Goal: Task Accomplishment & Management: Complete application form

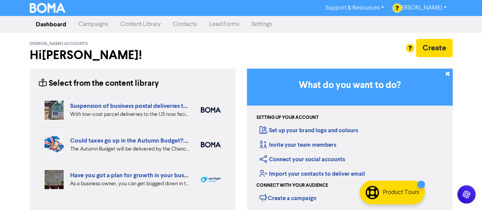
click at [142, 26] on link "Content Library" at bounding box center [140, 24] width 53 height 15
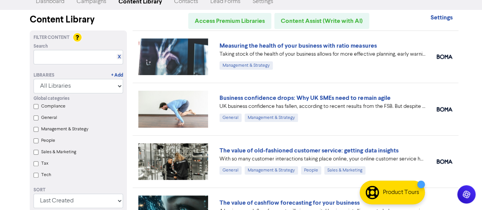
scroll to position [19, 0]
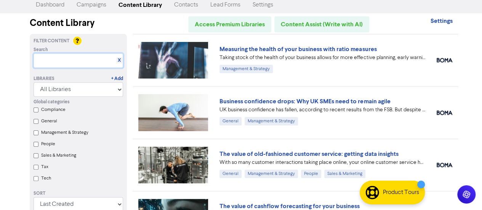
click at [64, 60] on input "text" at bounding box center [78, 60] width 89 height 14
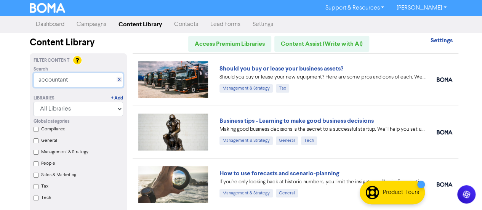
scroll to position [0, 0]
type input "accountant"
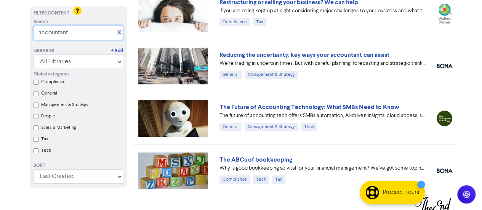
scroll to position [224, 0]
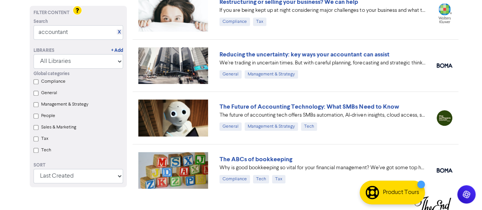
click at [168, 126] on img at bounding box center [173, 117] width 70 height 37
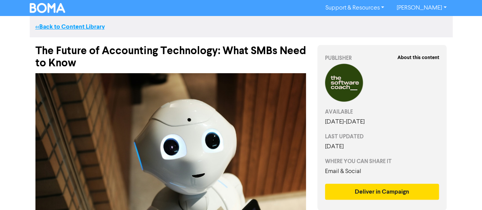
click at [49, 27] on link "<< Back to Content Library" at bounding box center [69, 27] width 69 height 8
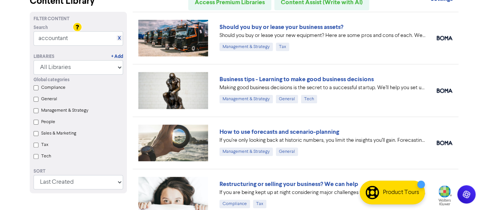
scroll to position [54, 0]
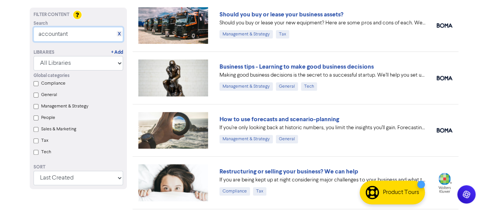
click at [82, 35] on input "accountant" at bounding box center [78, 34] width 89 height 14
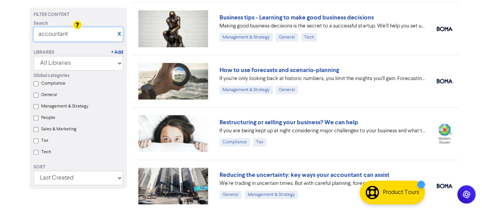
scroll to position [123, 0]
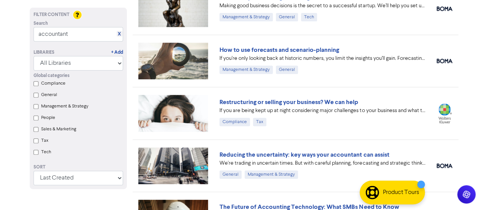
click at [35, 96] on input "General" at bounding box center [36, 95] width 5 height 5
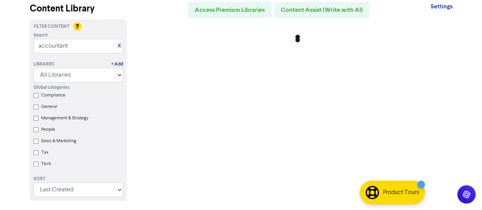
scroll to position [0, 0]
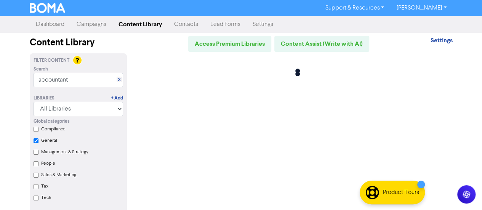
checkbox input "true"
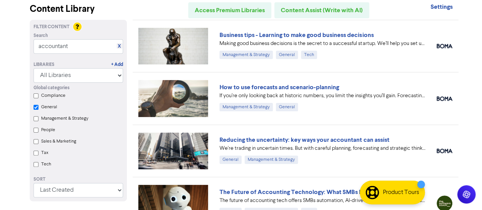
scroll to position [38, 0]
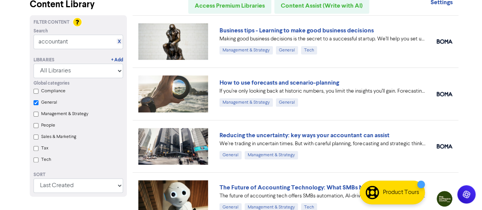
click at [177, 144] on img at bounding box center [173, 146] width 70 height 37
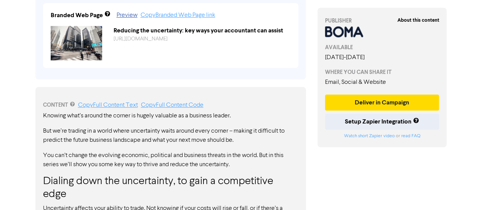
scroll to position [329, 0]
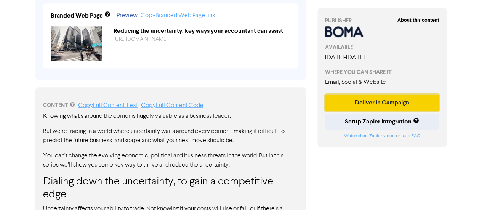
drag, startPoint x: 383, startPoint y: 100, endPoint x: 401, endPoint y: 104, distance: 18.0
click at [401, 104] on button "Deliver in Campaign" at bounding box center [382, 102] width 114 height 16
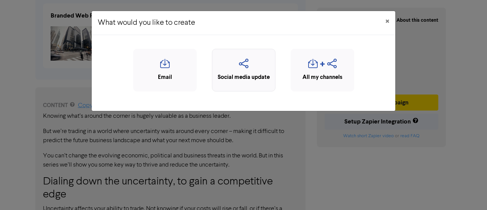
click at [242, 70] on icon "button" at bounding box center [243, 66] width 55 height 14
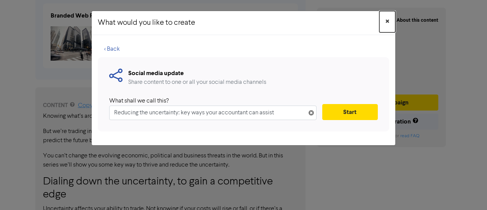
click at [387, 20] on span "×" at bounding box center [388, 21] width 4 height 11
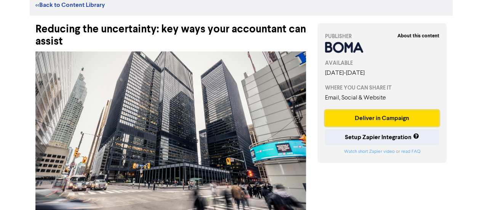
scroll to position [0, 0]
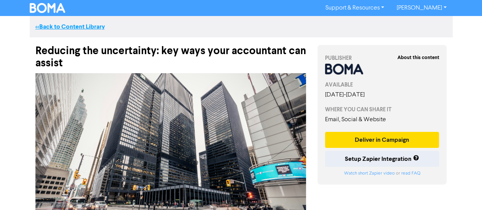
click at [74, 29] on link "<< Back to Content Library" at bounding box center [69, 27] width 69 height 8
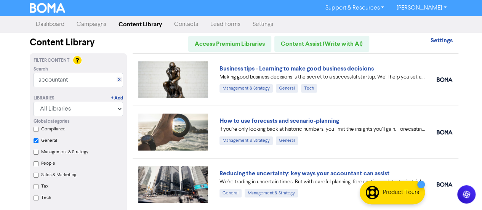
click at [51, 29] on link "Dashboard" at bounding box center [50, 24] width 41 height 15
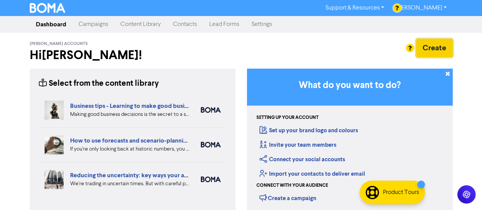
click at [436, 48] on button "Create" at bounding box center [434, 48] width 37 height 18
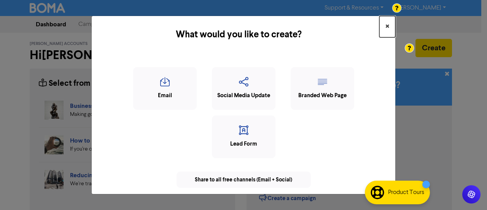
click at [390, 29] on button "×" at bounding box center [388, 26] width 16 height 21
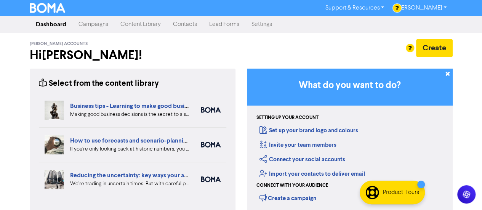
click at [85, 23] on link "Campaigns" at bounding box center [93, 24] width 42 height 15
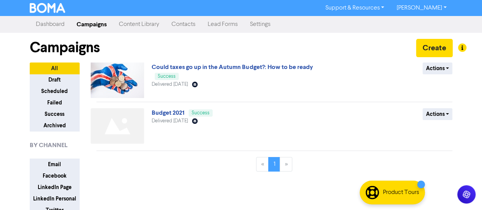
scroll to position [3, 0]
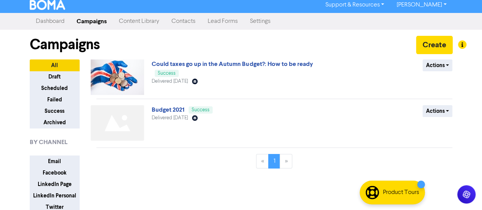
click at [55, 19] on link "Dashboard" at bounding box center [50, 21] width 41 height 15
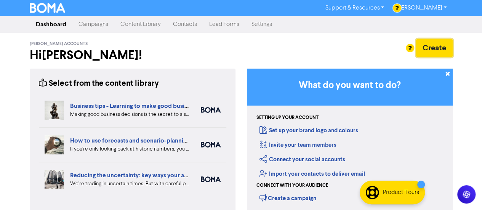
click at [439, 44] on button "Create" at bounding box center [434, 48] width 37 height 18
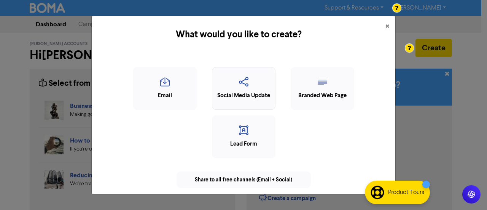
click at [248, 96] on div "Social Media Update" at bounding box center [243, 95] width 55 height 9
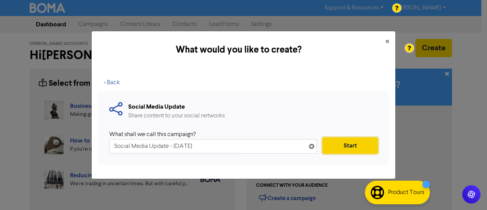
click at [345, 145] on button "Start" at bounding box center [350, 145] width 55 height 16
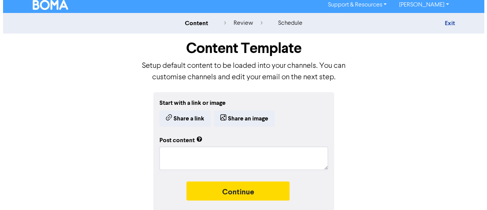
scroll to position [3, 0]
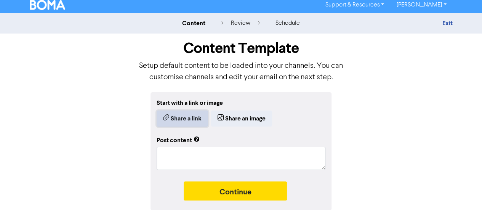
click at [189, 118] on button "Share a link" at bounding box center [182, 118] width 51 height 16
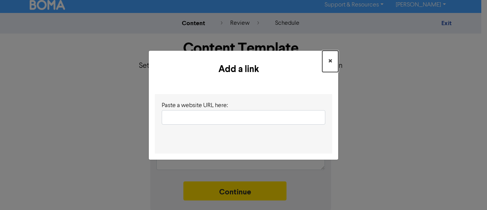
click at [329, 61] on span "×" at bounding box center [331, 61] width 4 height 11
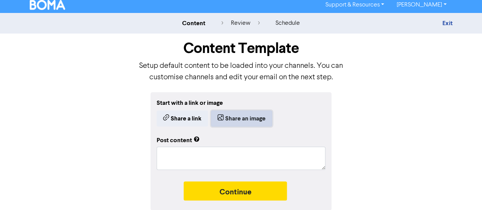
click at [240, 120] on button "Share an image" at bounding box center [241, 118] width 61 height 16
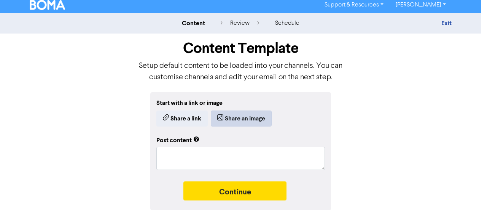
click at [240, 129] on div at bounding box center [244, 154] width 62 height 50
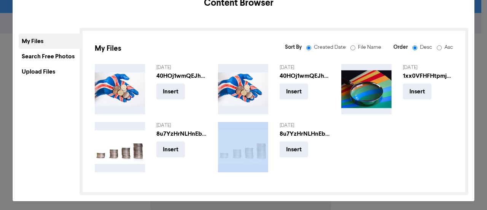
scroll to position [26, 0]
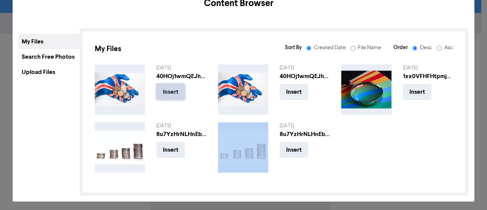
click at [166, 97] on button "Insert" at bounding box center [171, 92] width 29 height 16
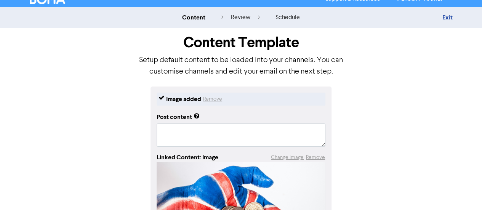
scroll to position [114, 0]
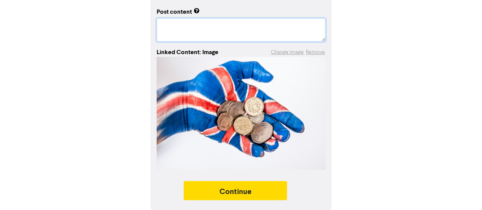
click at [186, 34] on textarea at bounding box center [241, 29] width 169 height 23
type textarea "x"
type textarea "S"
type textarea "x"
type textarea "Sa"
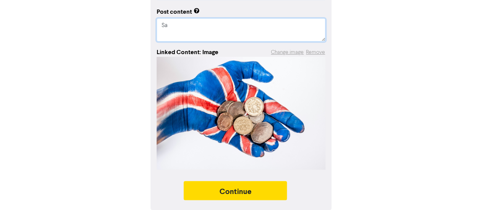
type textarea "x"
type textarea "[PERSON_NAME]"
type textarea "x"
type textarea "Samp"
type textarea "x"
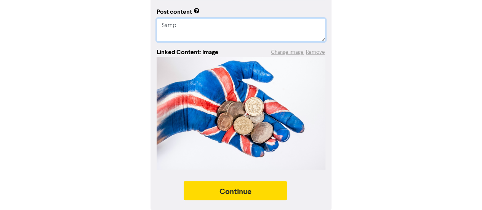
type textarea "Sampl"
type textarea "x"
type textarea "Sample"
type textarea "x"
type textarea "Sample"
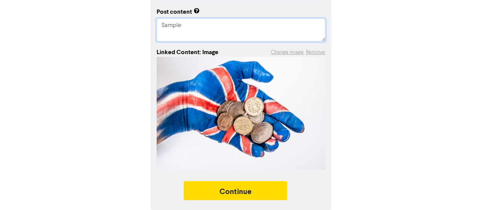
type textarea "x"
type textarea "Sample CO"
type textarea "x"
type textarea "Sample COn"
type textarea "x"
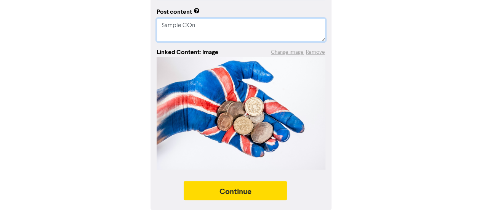
type textarea "Sample COnt"
type textarea "x"
type textarea "Sample [PERSON_NAME]"
type textarea "x"
type textarea "Sample COnten"
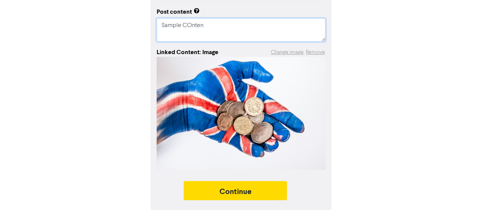
type textarea "x"
type textarea "Sample [PERSON_NAME]"
type textarea "x"
type textarea "Sample COnt"
type textarea "x"
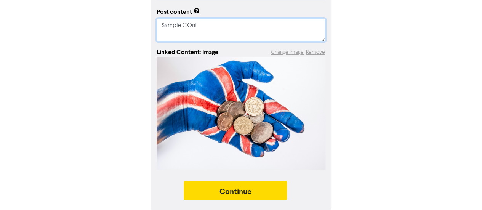
type textarea "Sample COn"
type textarea "x"
type textarea "Sample CO"
type textarea "x"
type textarea "Sample C"
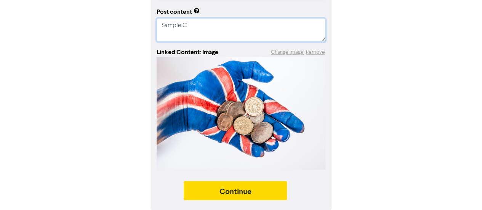
type textarea "x"
type textarea "Sample Co"
type textarea "x"
type textarea "Sample Con"
type textarea "x"
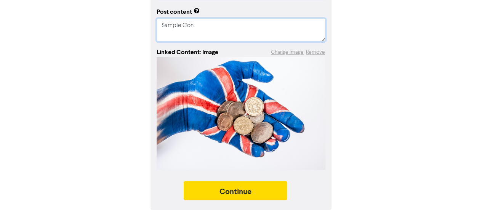
type textarea "Sample Cont"
type textarea "x"
type textarea "Sample [PERSON_NAME]"
type textarea "x"
type textarea "Sample Conten"
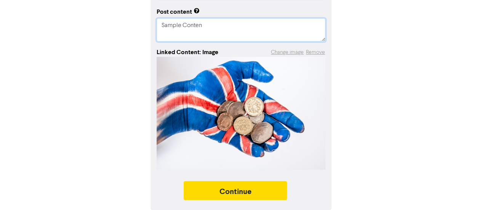
type textarea "x"
type textarea "Sample Content"
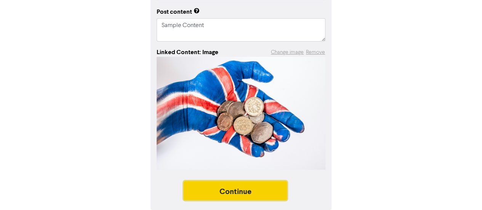
click at [233, 190] on button "Continue" at bounding box center [236, 190] width 104 height 19
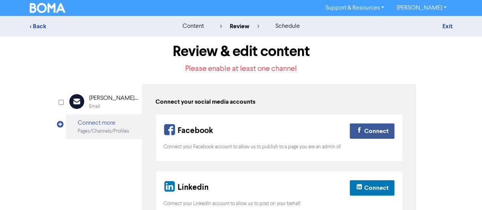
click at [283, 30] on div "schedule" at bounding box center [287, 26] width 24 height 9
click at [105, 103] on div "Email" at bounding box center [113, 106] width 49 height 7
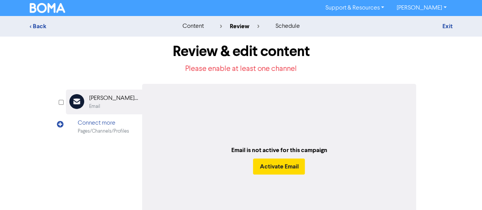
click at [103, 128] on div "Pages/Channels/Profiles" at bounding box center [103, 131] width 51 height 7
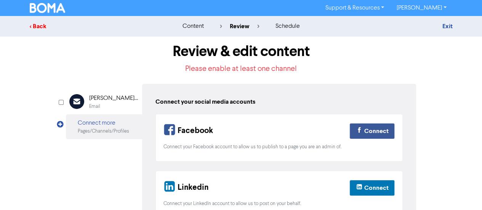
click at [41, 27] on div "< Back" at bounding box center [96, 26] width 133 height 9
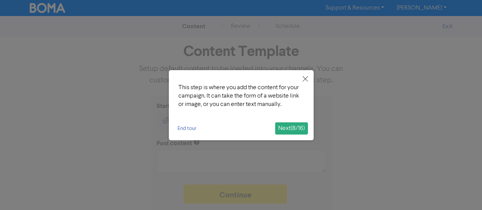
type textarea "x"
type textarea "Sample Content"
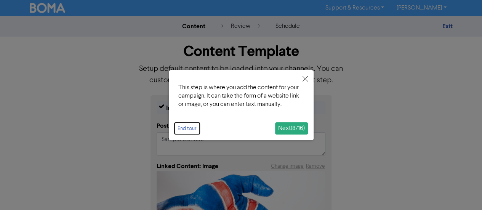
click at [187, 131] on button "End tour" at bounding box center [186, 128] width 25 height 11
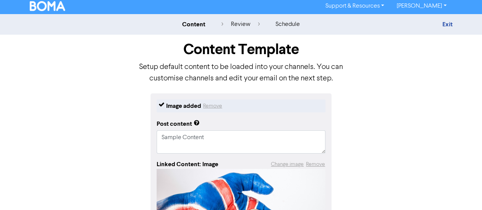
scroll to position [2, 0]
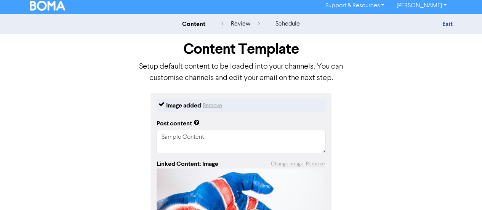
click at [79, 102] on div "Image added Remove Post content Sample Content Linked Content: Image Change ima…" at bounding box center [241, 207] width 434 height 229
